Goal: Task Accomplishment & Management: Use online tool/utility

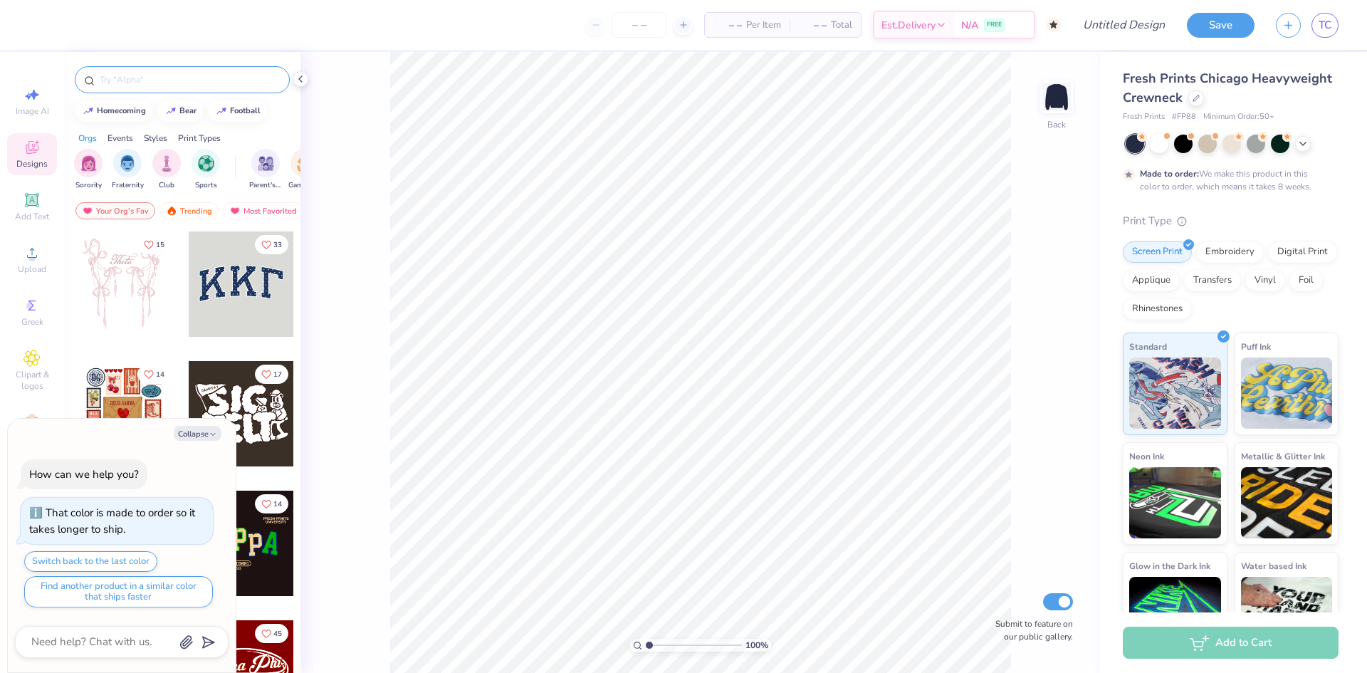
type textarea "x"
click at [199, 78] on input "text" at bounding box center [189, 80] width 182 height 14
type input "teddy bear"
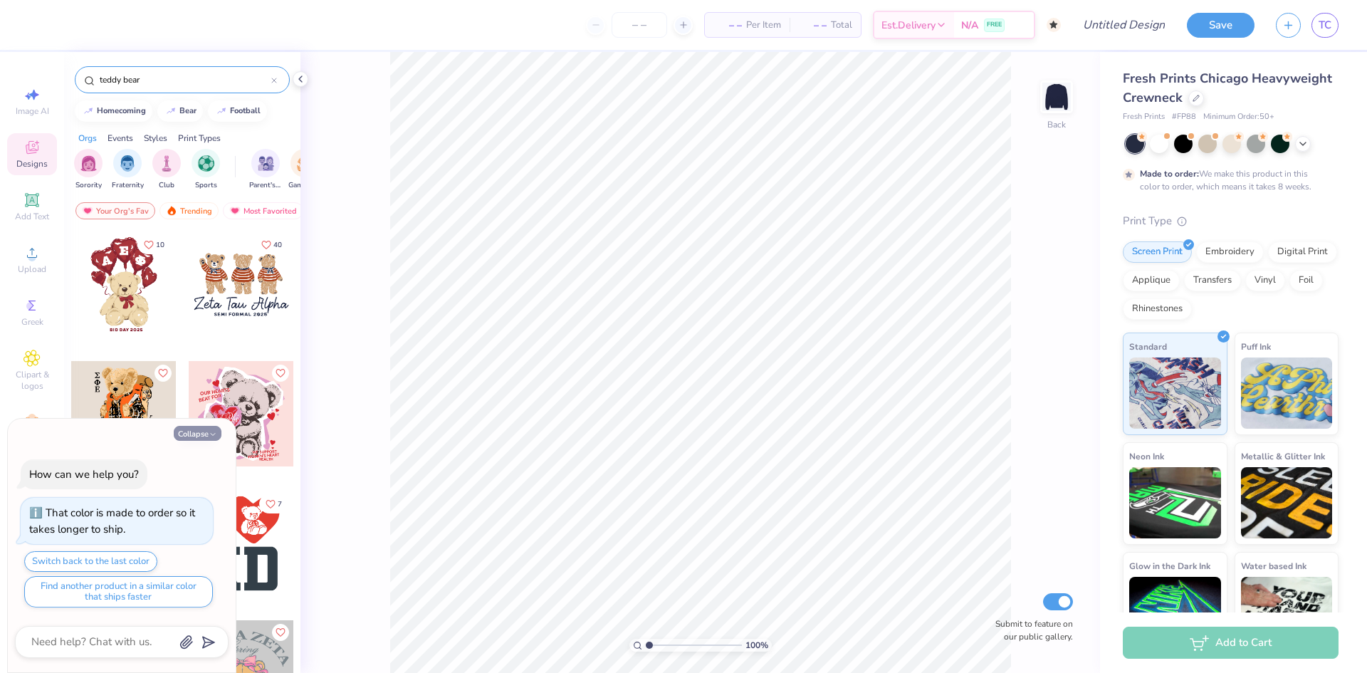
click at [204, 438] on button "Collapse" at bounding box center [198, 433] width 48 height 15
type textarea "x"
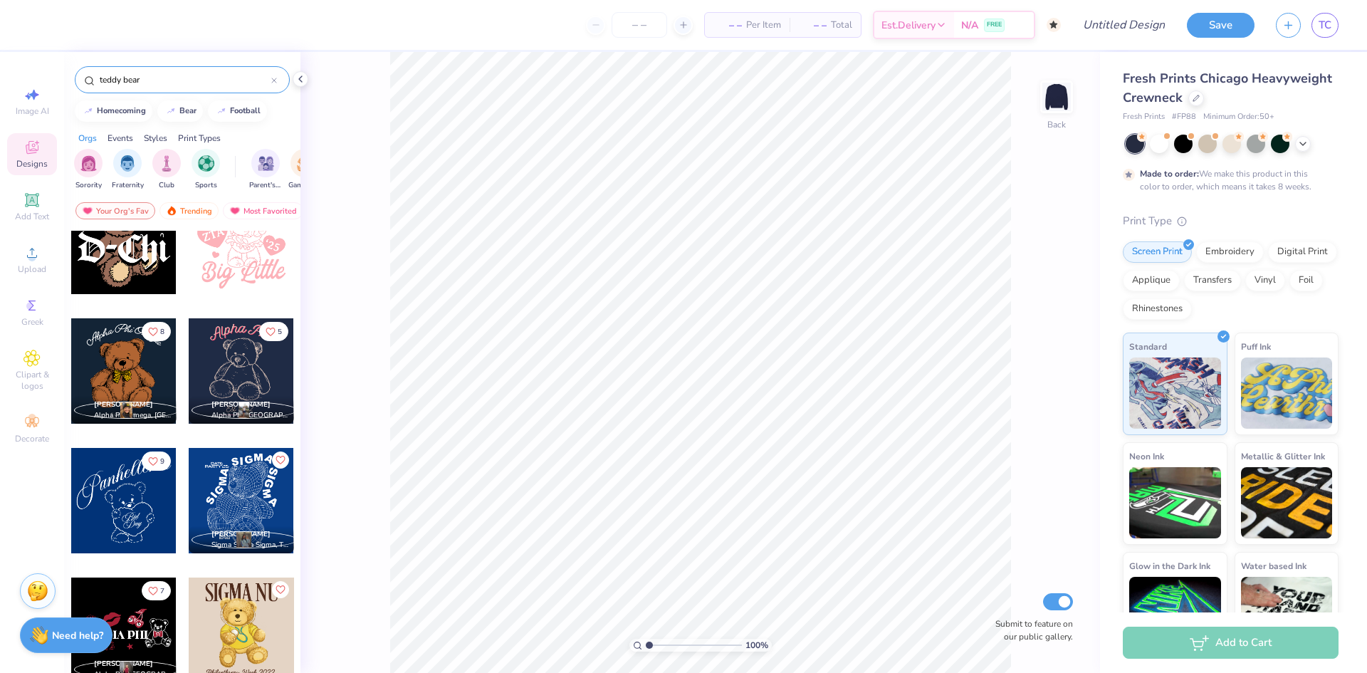
scroll to position [1994, 0]
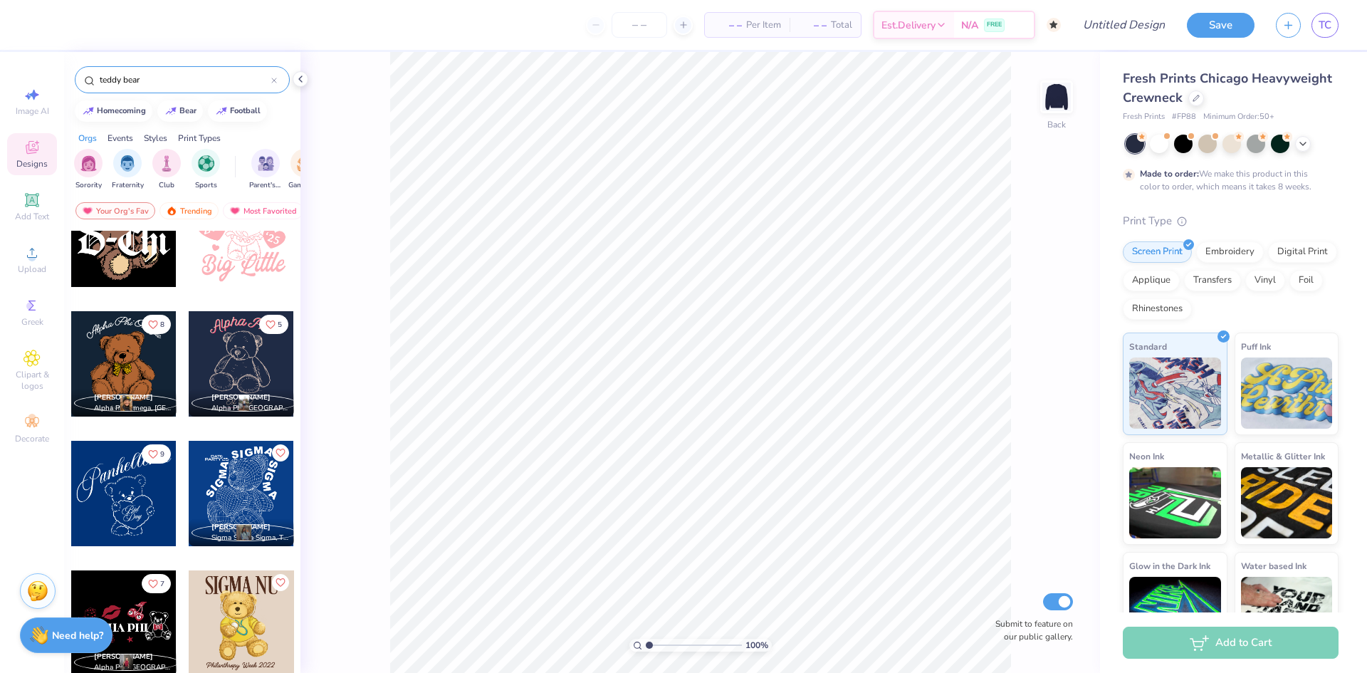
click at [116, 516] on div at bounding box center [123, 493] width 105 height 105
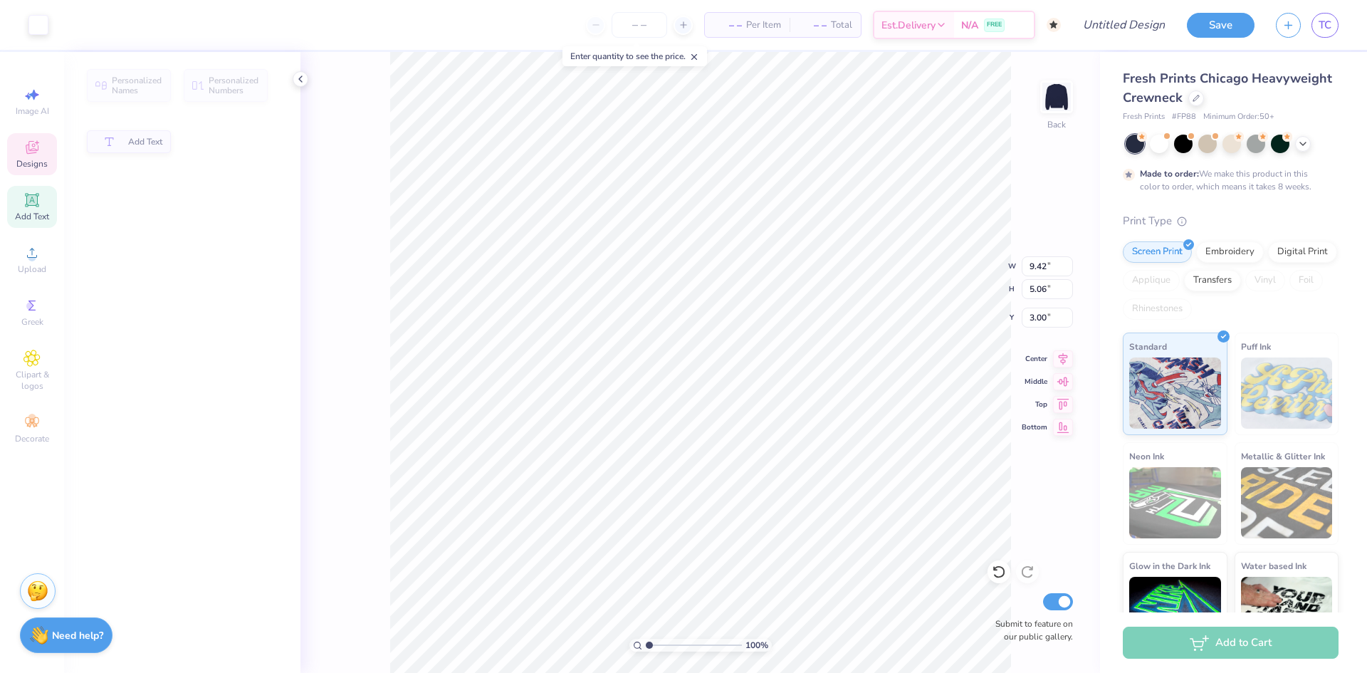
type input "5.06"
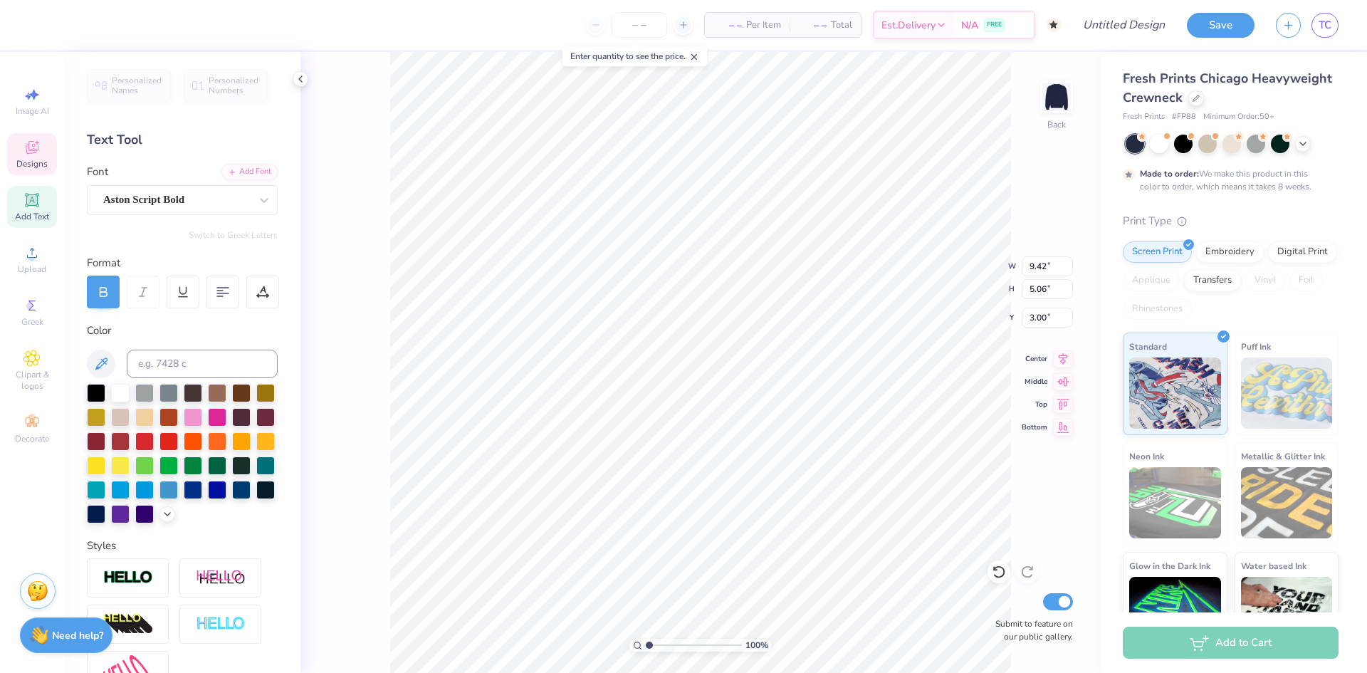
scroll to position [12, 3]
type textarea "Sig Delt"
type input "1.82"
type input "0.92"
type input "9.07"
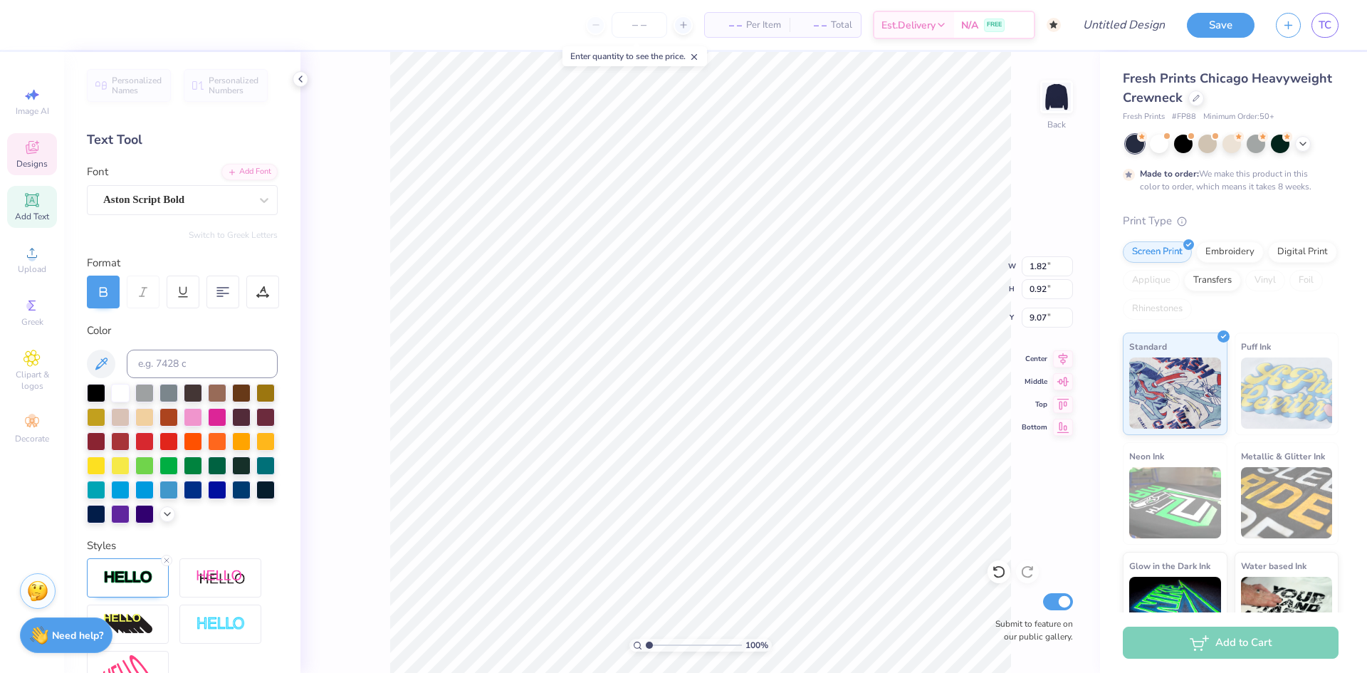
type input "1.80"
type input "0.94"
type input "8.38"
type textarea "Jail"
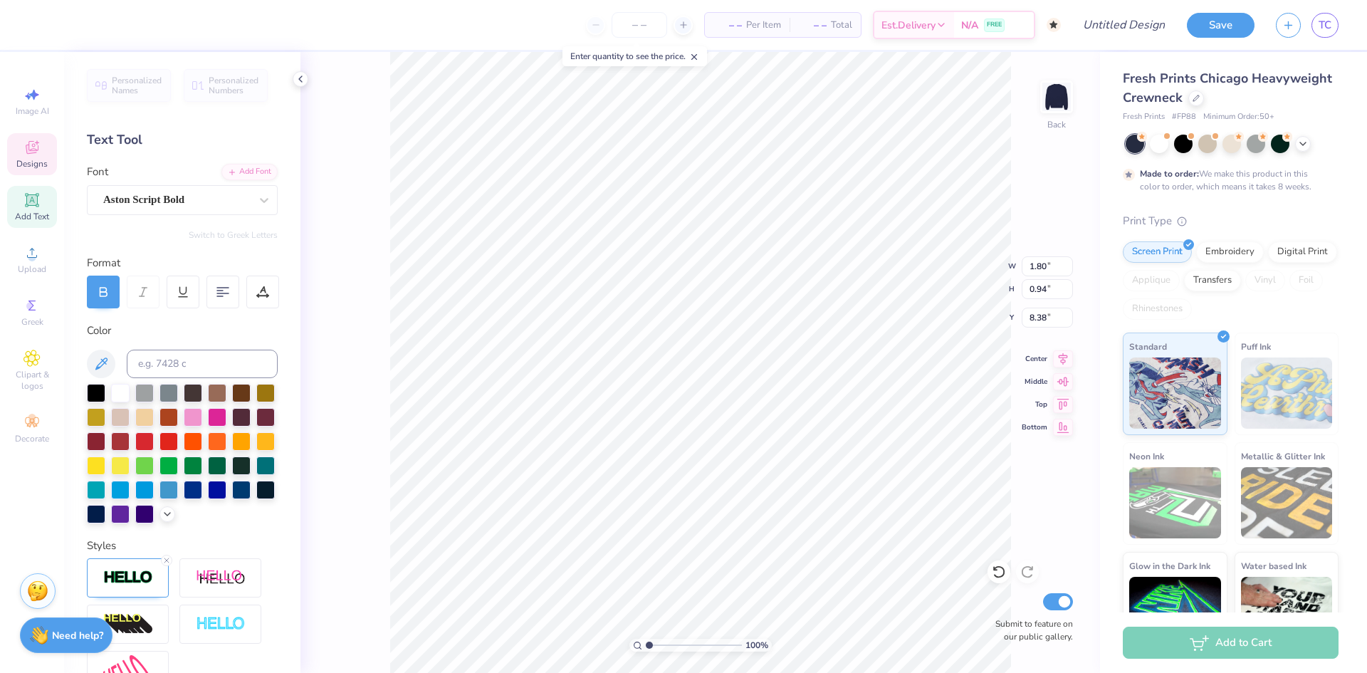
type input "1.82"
type input "0.92"
type input "9.07"
type textarea "Bail"
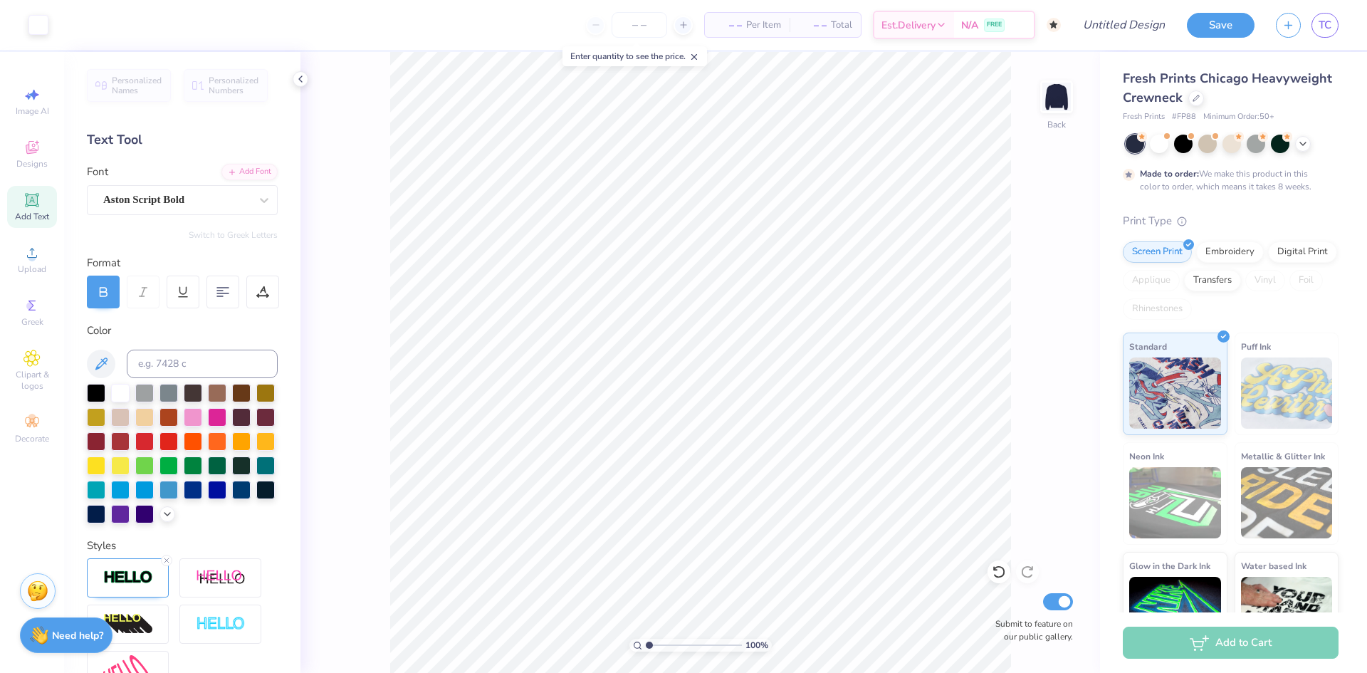
click at [762, 28] on span "Per Item" at bounding box center [763, 25] width 35 height 15
click at [627, 33] on input "number" at bounding box center [640, 25] width 56 height 26
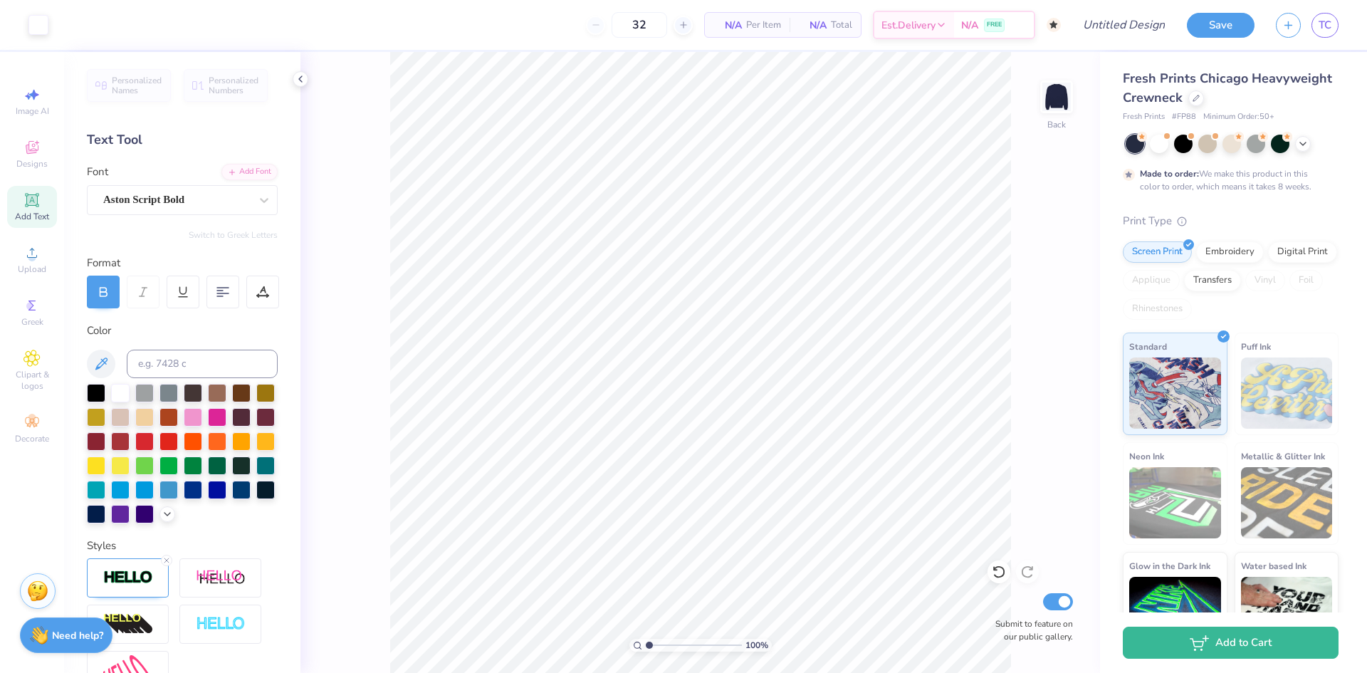
type input "50"
click at [1014, 185] on div "100 % Back Submit to feature on our public gallery." at bounding box center [701, 362] width 800 height 621
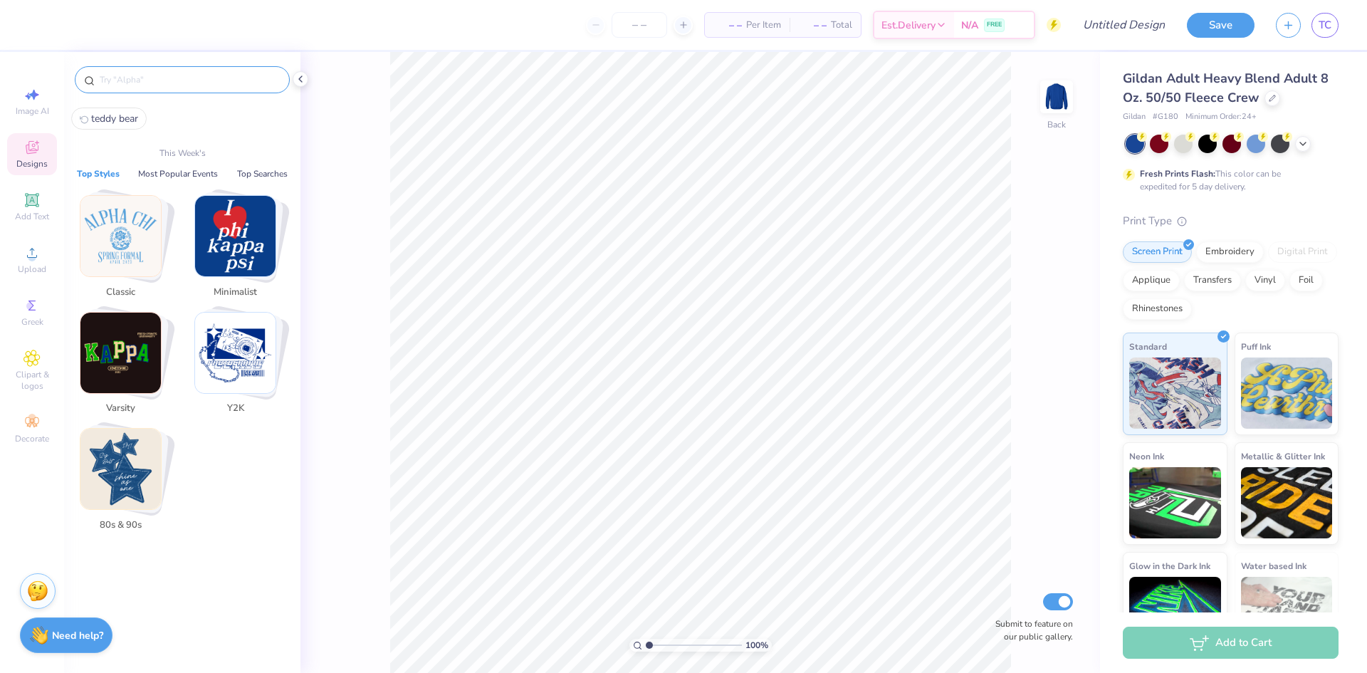
click at [155, 76] on input "text" at bounding box center [189, 80] width 182 height 14
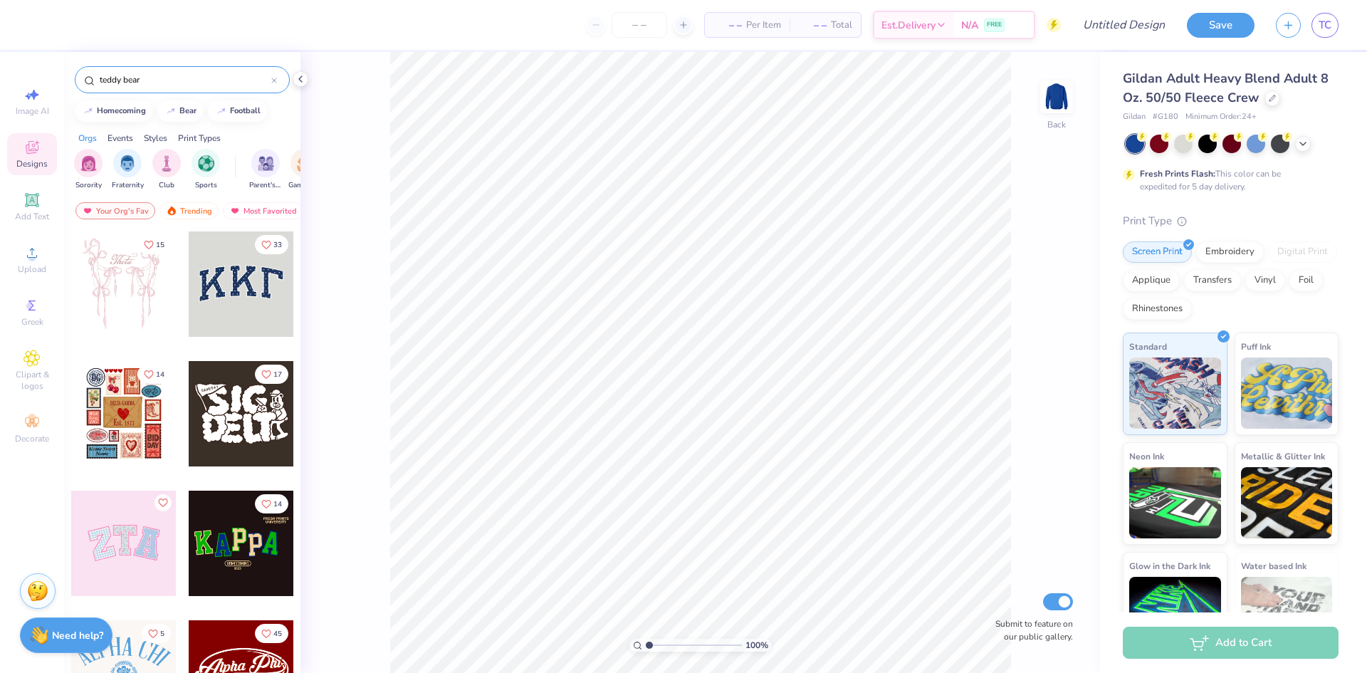
type input "teddy bear"
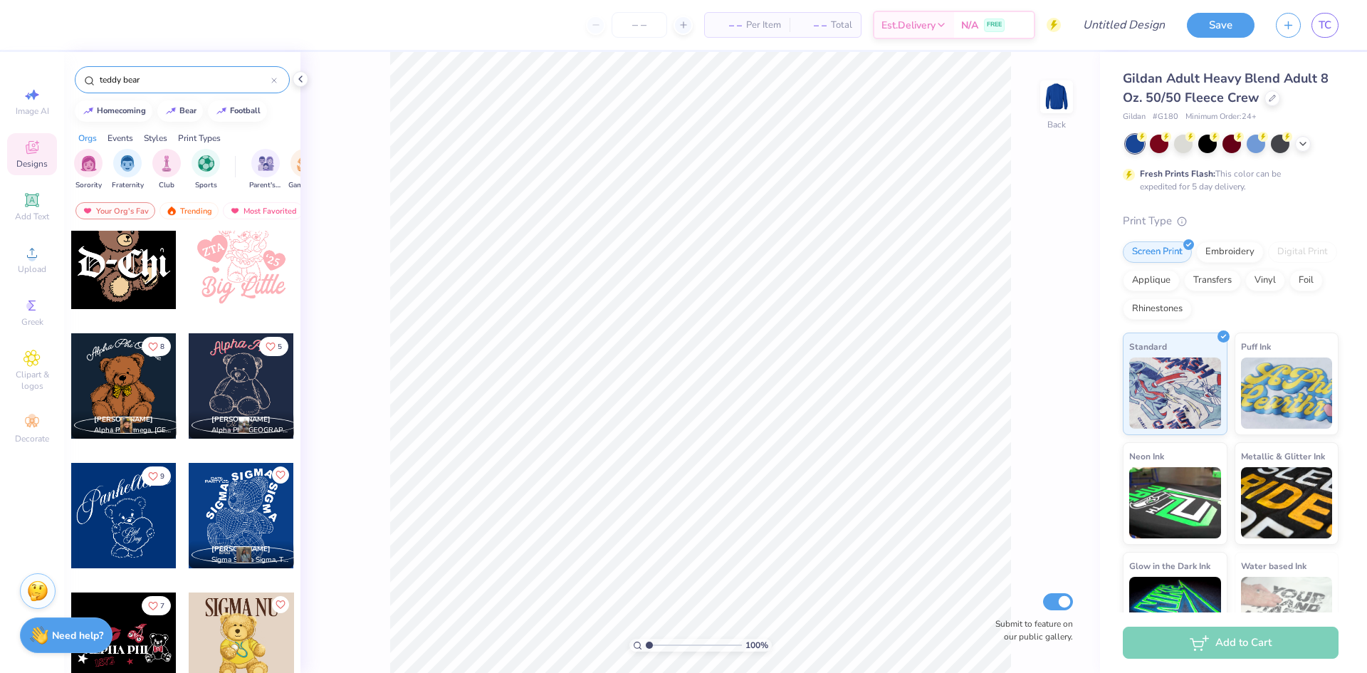
scroll to position [2137, 0]
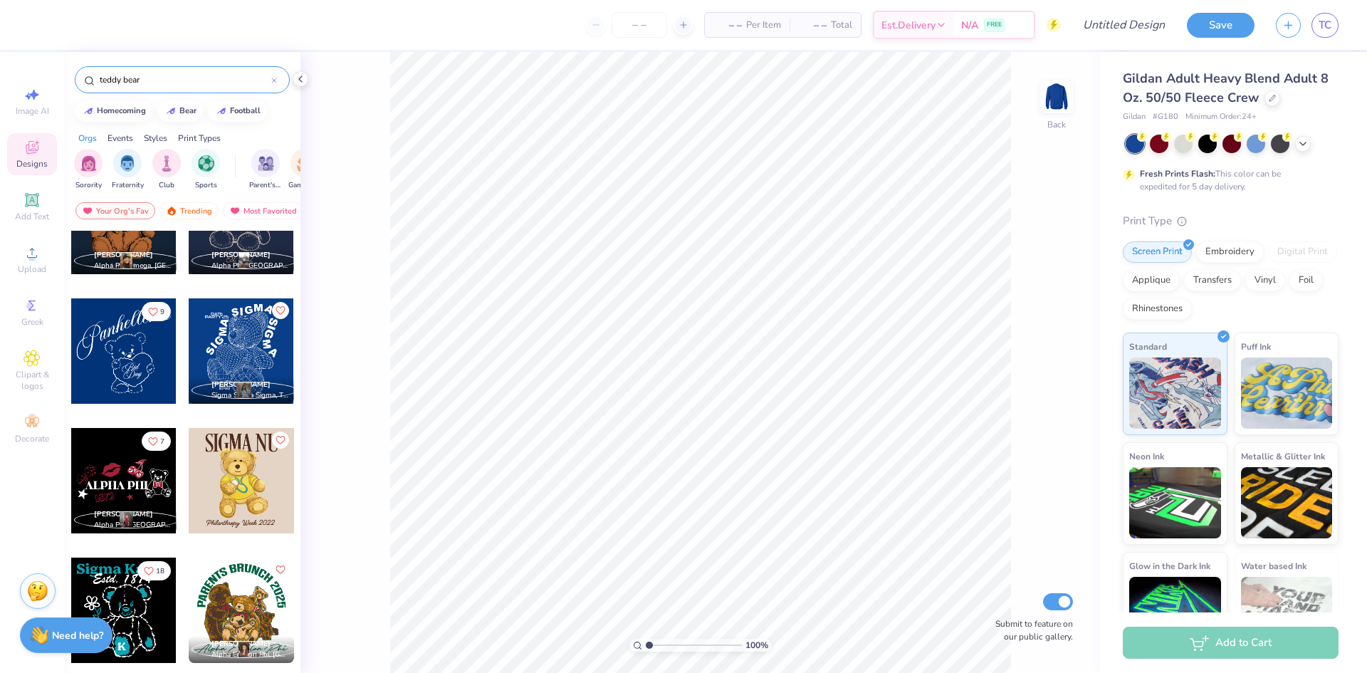
click at [124, 413] on div "9" at bounding box center [124, 362] width 107 height 129
click at [115, 366] on div at bounding box center [123, 350] width 105 height 105
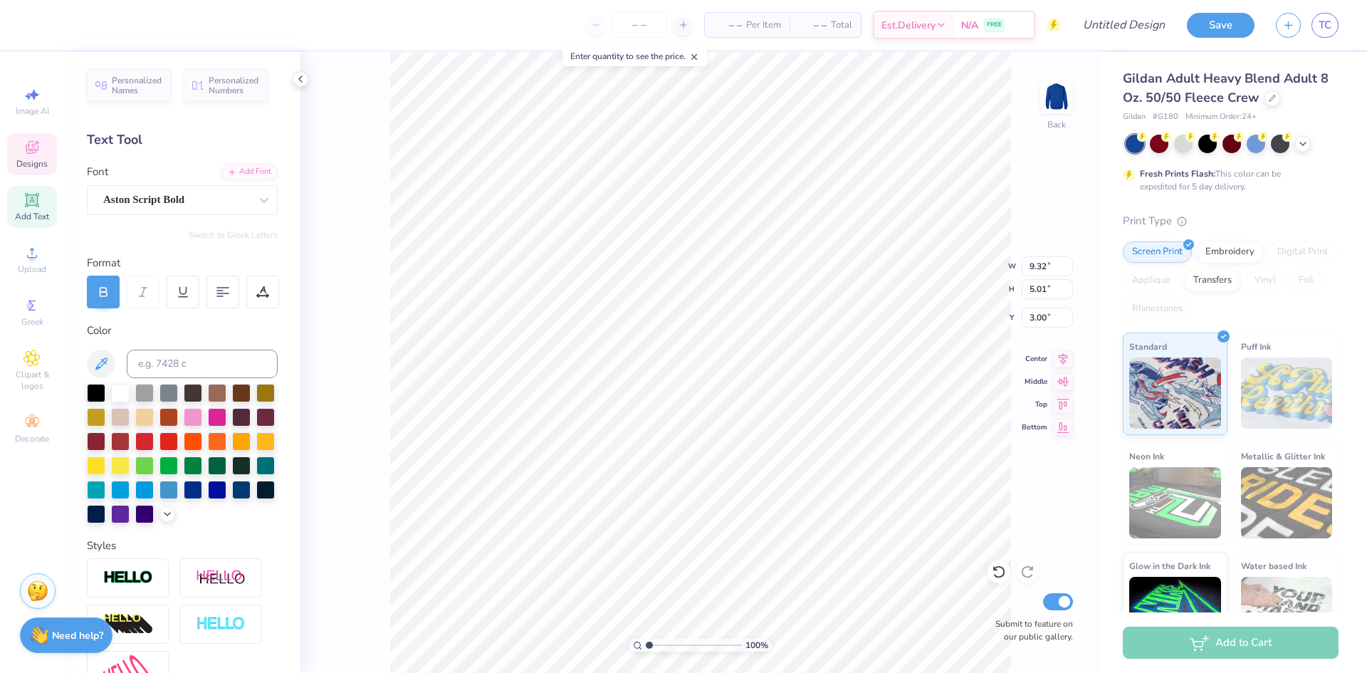
scroll to position [12, 2]
type textarea "Sig Delt"
click at [1019, 221] on div "100 % Back W 9.32 9.32 " H 5.01 5.01 " Y 3.00 3.00 " Center Middle Top Bottom S…" at bounding box center [701, 362] width 800 height 621
type input "1.78"
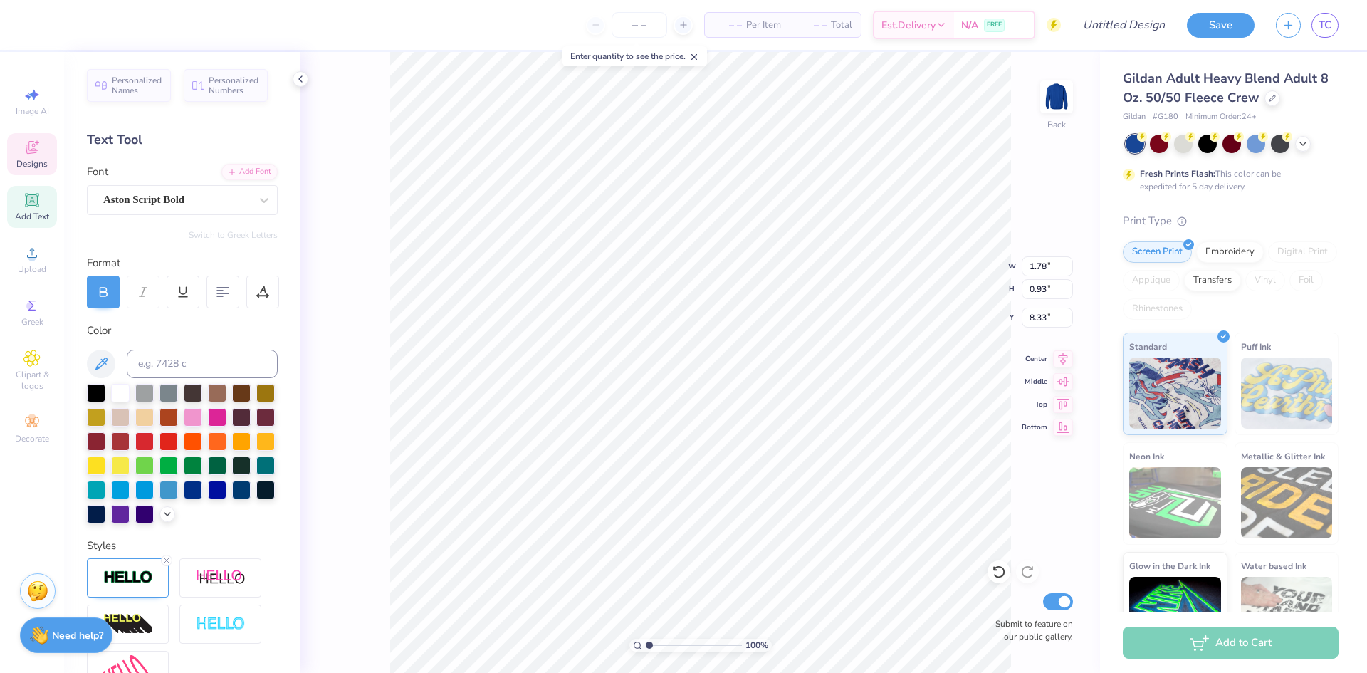
type input "0.93"
type input "8.33"
type textarea "Jail"
type input "1.80"
type input "0.91"
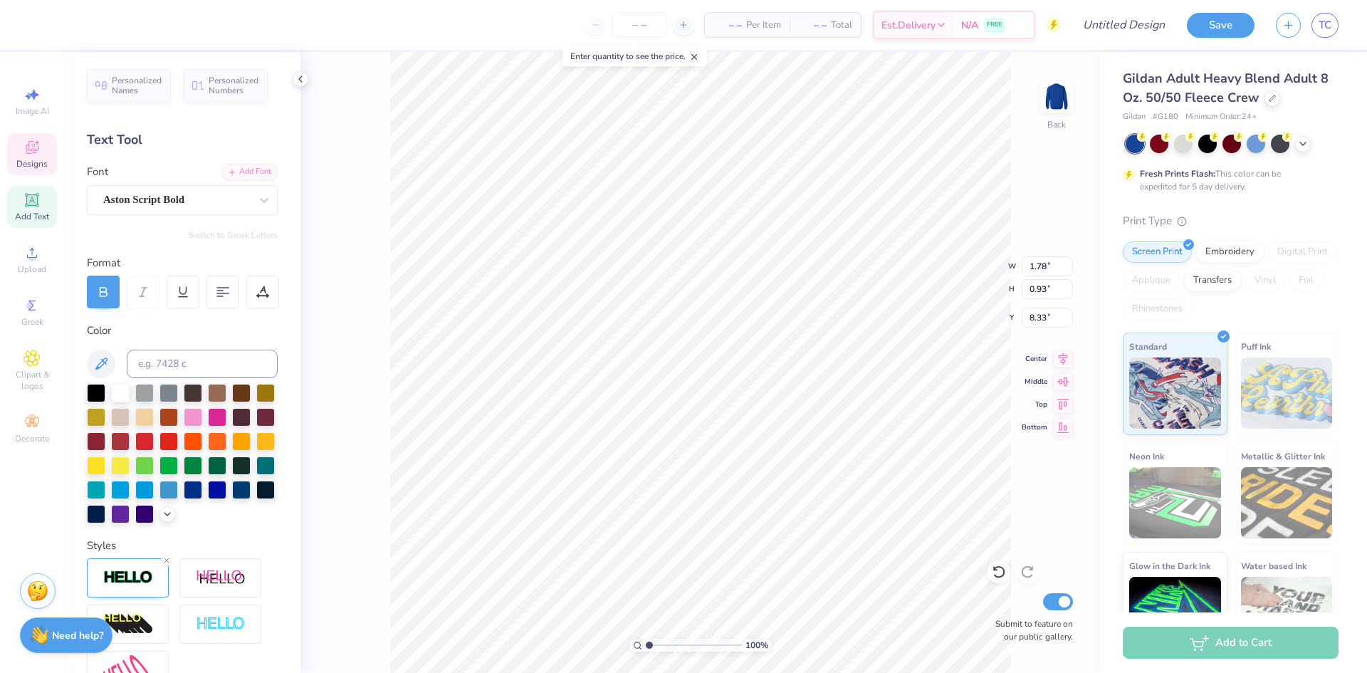
type input "9.01"
type textarea "Bail"
